Goal: Find specific page/section: Find specific page/section

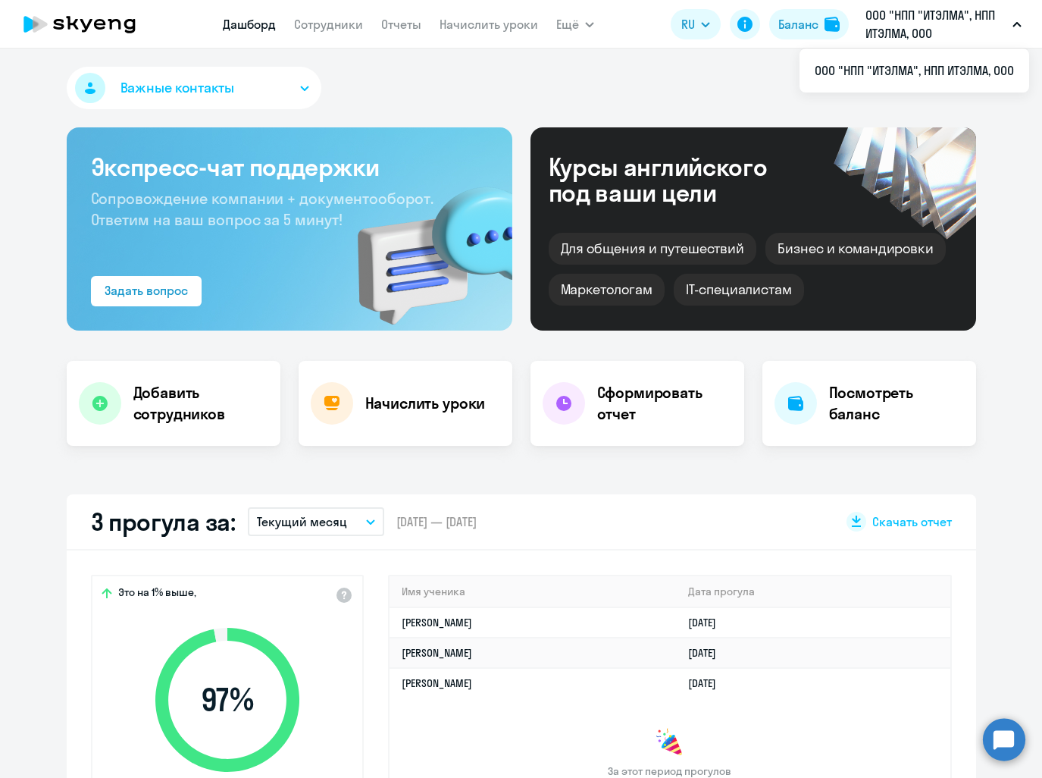
select select "30"
click at [332, 26] on link "Сотрудники" at bounding box center [328, 24] width 69 height 15
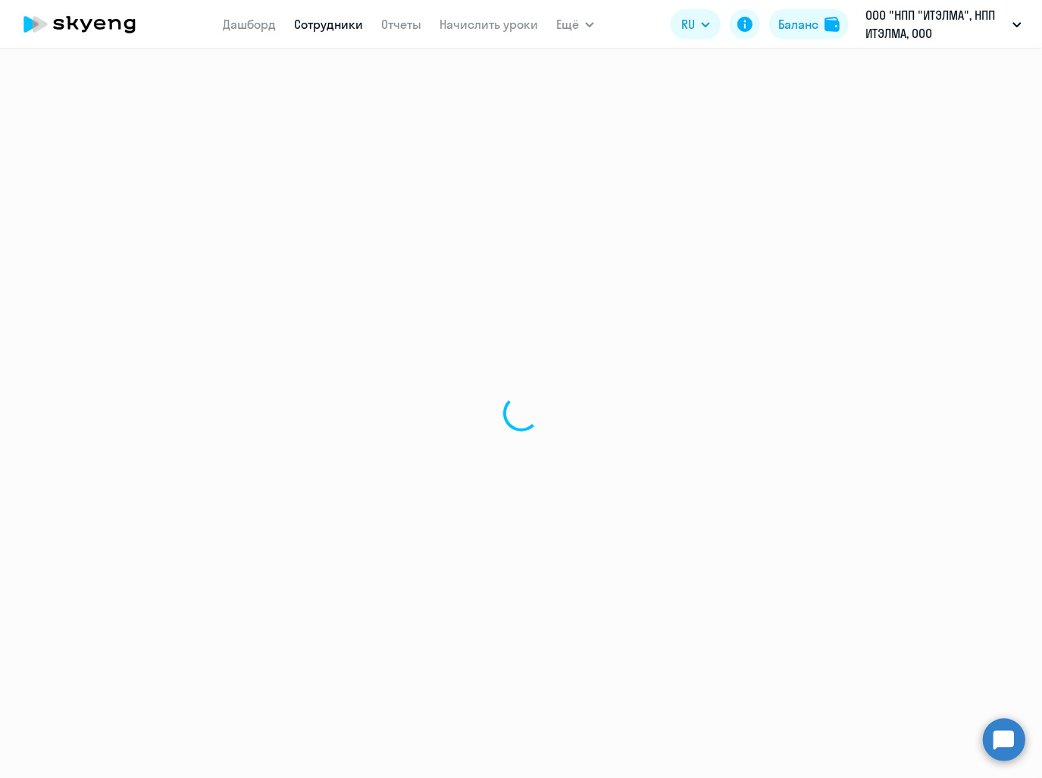
select select "30"
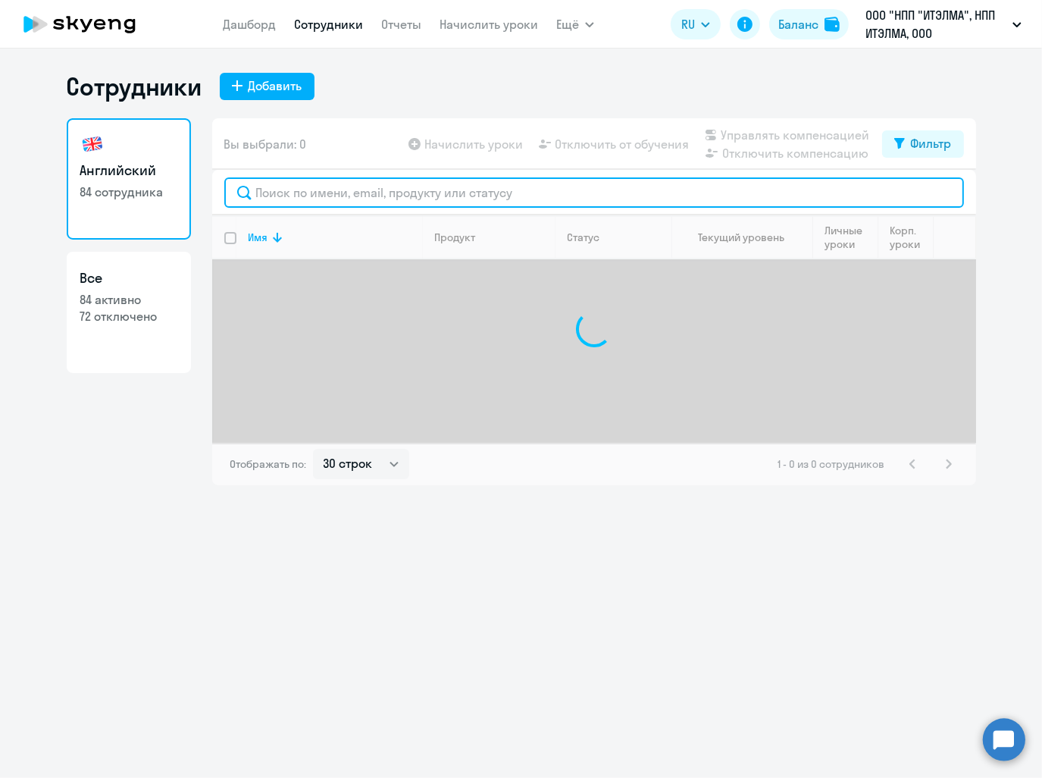
click at [436, 195] on input "text" at bounding box center [594, 192] width 740 height 30
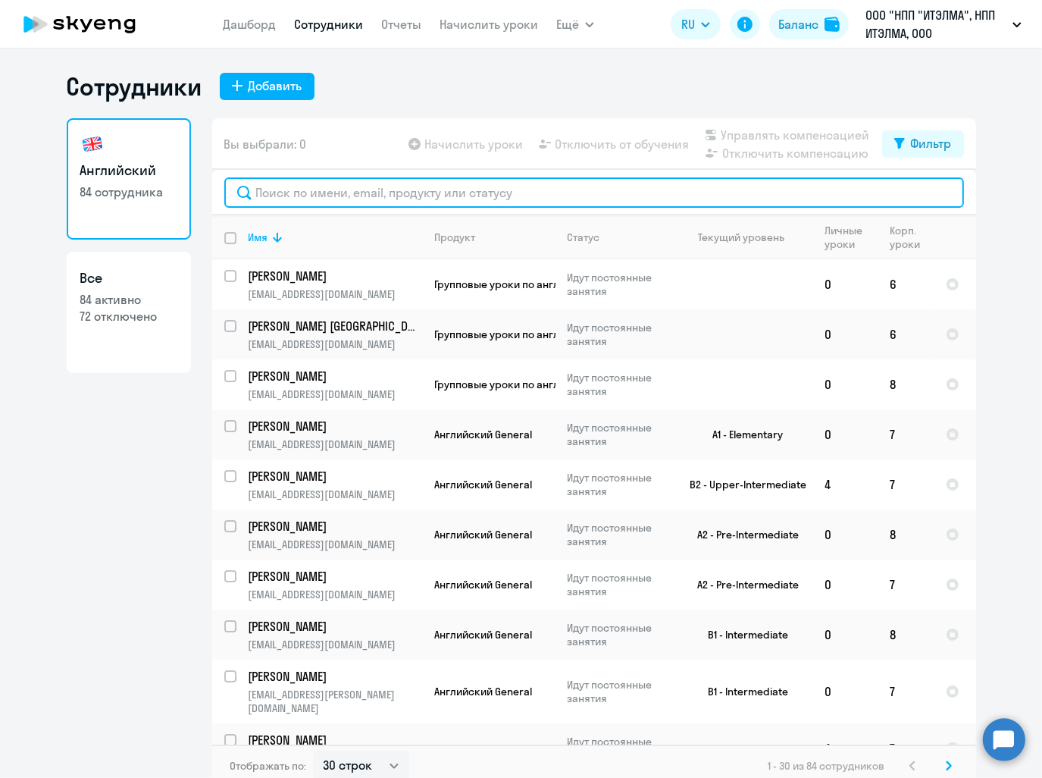
click at [317, 189] on input "text" at bounding box center [594, 192] width 740 height 30
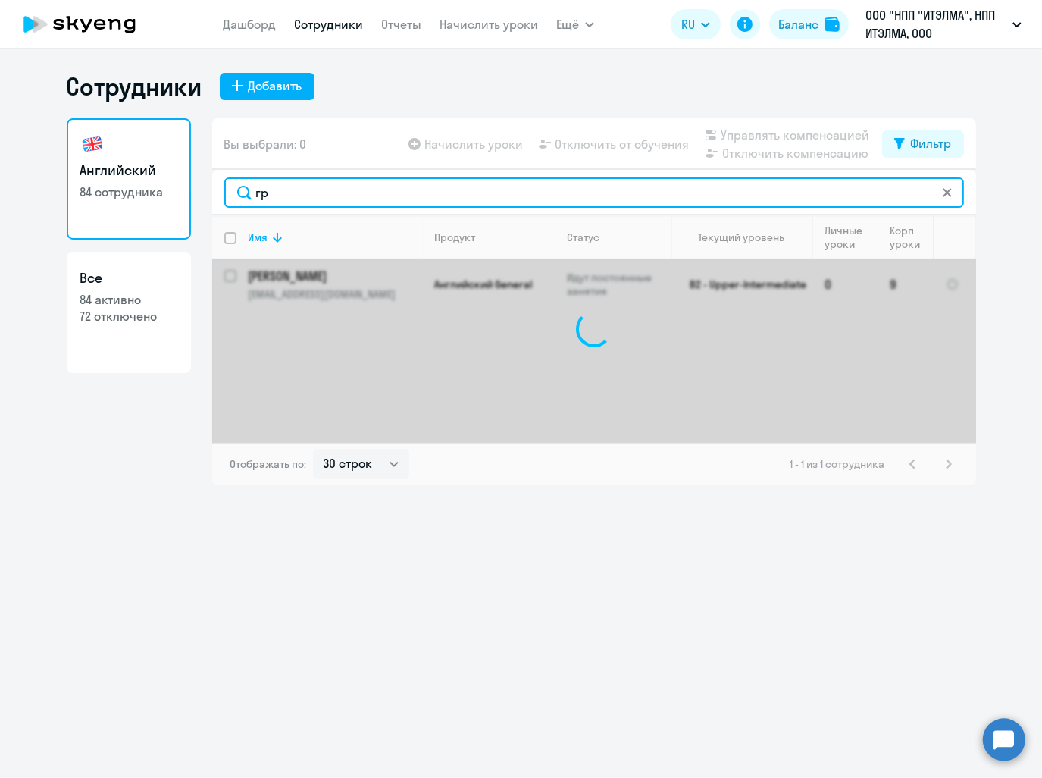
type input "г"
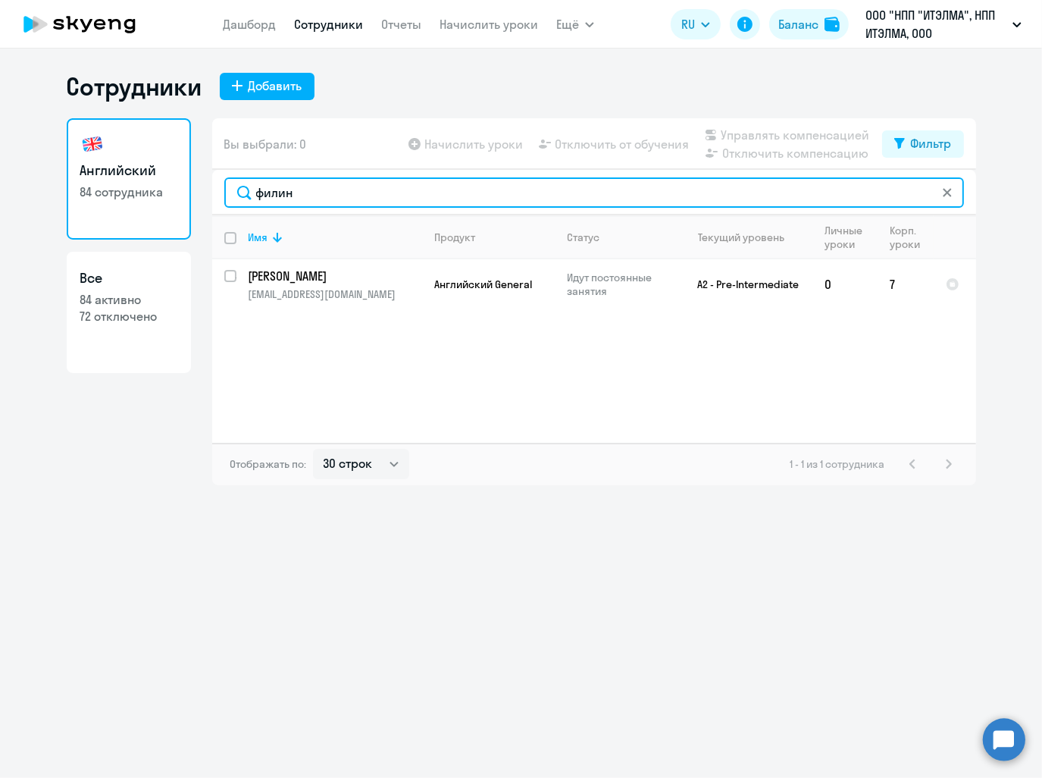
drag, startPoint x: 358, startPoint y: 189, endPoint x: 252, endPoint y: 196, distance: 106.4
click at [252, 196] on input "филин" at bounding box center [594, 192] width 740 height 30
drag, startPoint x: 316, startPoint y: 184, endPoint x: 233, endPoint y: 208, distance: 85.9
click at [233, 208] on div "[PERSON_NAME]" at bounding box center [594, 192] width 764 height 45
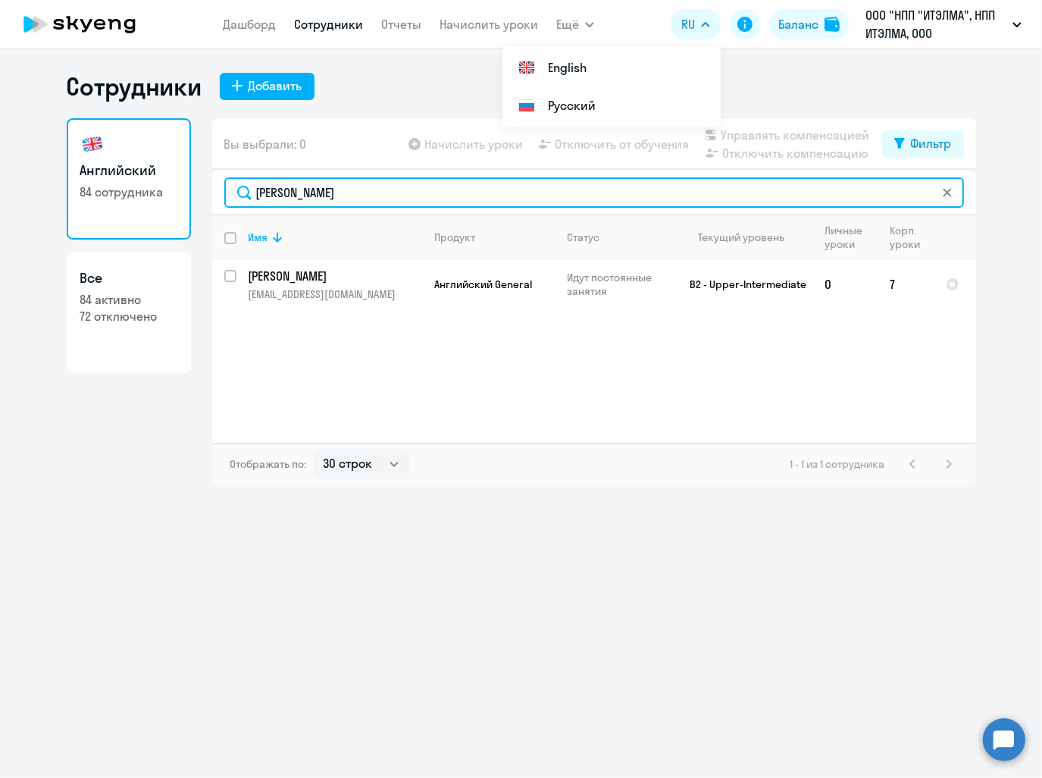
type input "[PERSON_NAME]"
click at [377, 188] on input "[PERSON_NAME]" at bounding box center [594, 192] width 740 height 30
drag, startPoint x: 355, startPoint y: 193, endPoint x: 239, endPoint y: 193, distance: 116.0
click at [239, 193] on input "[PERSON_NAME]" at bounding box center [594, 192] width 740 height 30
